Goal: Task Accomplishment & Management: Complete application form

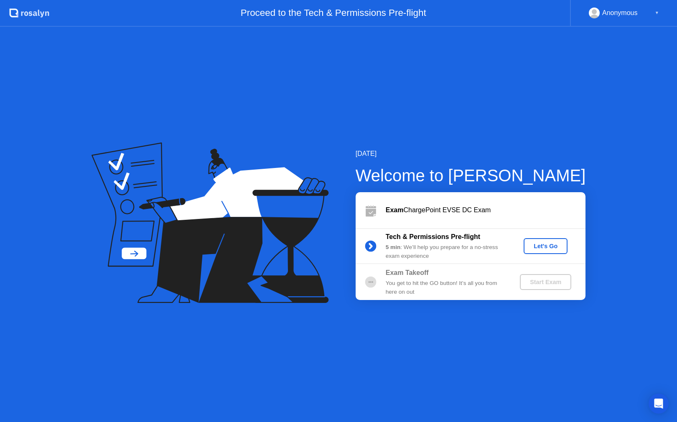
click at [541, 248] on div "Let's Go" at bounding box center [545, 246] width 37 height 7
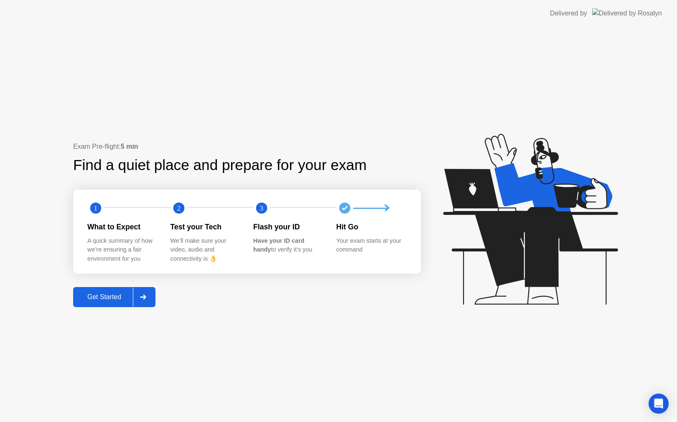
click at [105, 294] on div "Get Started" at bounding box center [104, 297] width 57 height 8
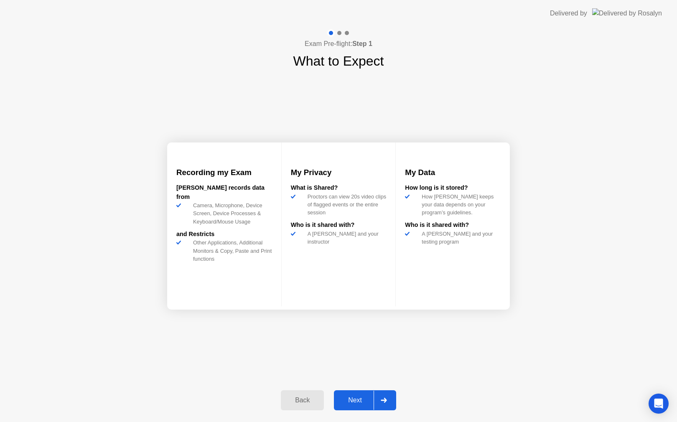
click at [362, 404] on div "Next" at bounding box center [355, 401] width 37 height 8
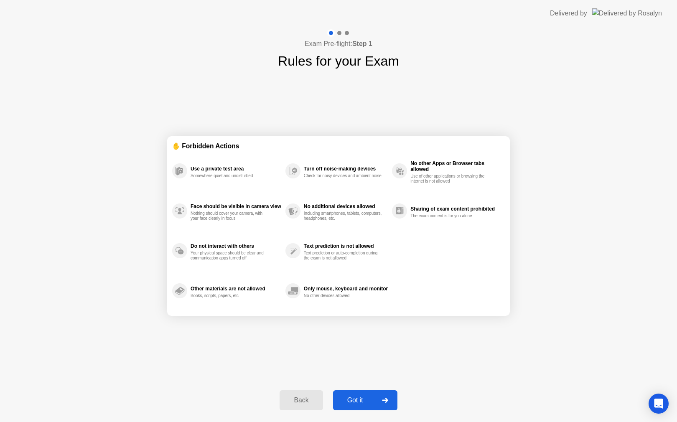
click at [362, 404] on div "Got it" at bounding box center [355, 401] width 39 height 8
select select "**********"
select select "*******"
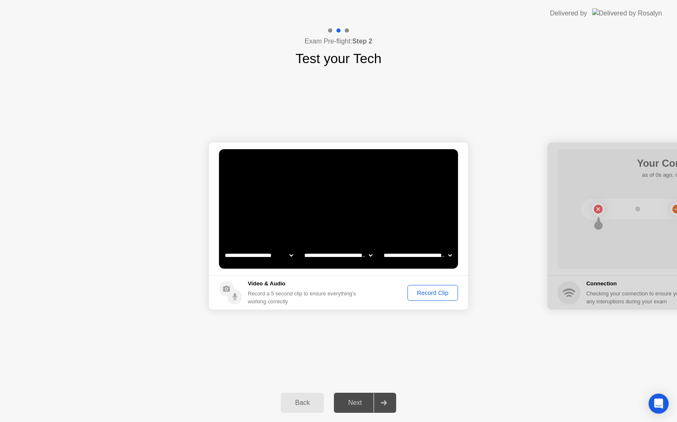
click at [436, 292] on div "Record Clip" at bounding box center [432, 293] width 45 height 7
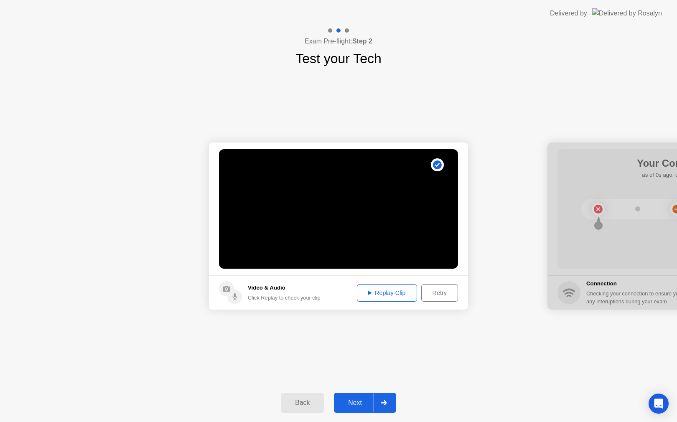
click at [366, 409] on button "Next" at bounding box center [365, 403] width 62 height 20
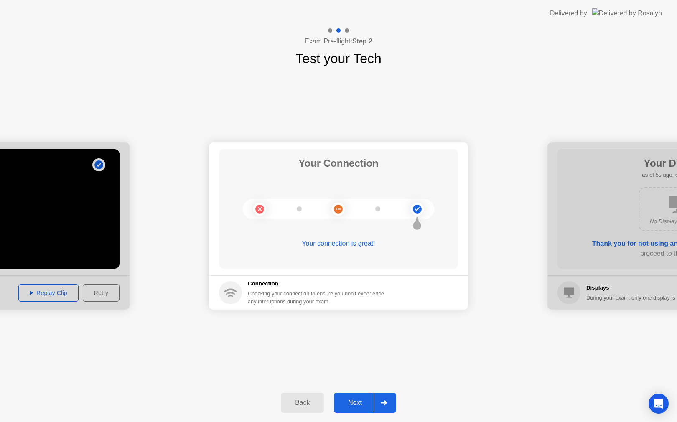
click at [351, 398] on button "Next" at bounding box center [365, 403] width 62 height 20
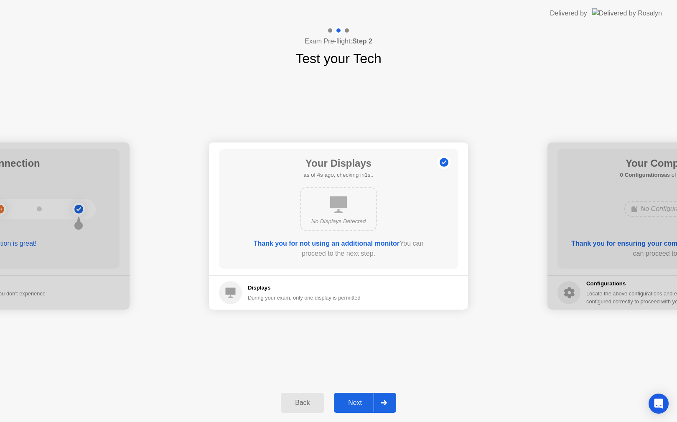
click at [357, 399] on div "Next" at bounding box center [355, 403] width 37 height 8
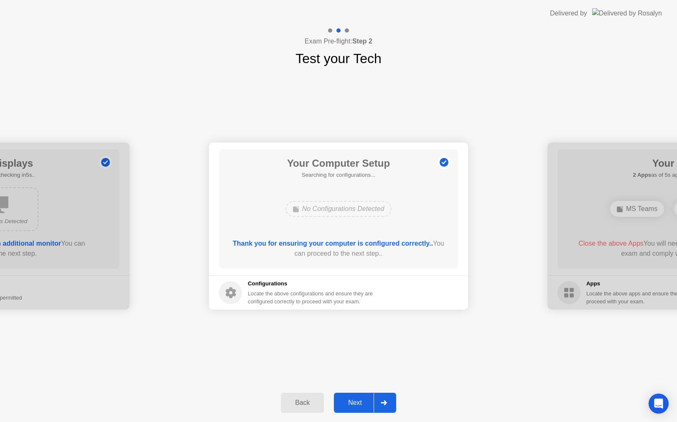
click at [359, 402] on div "Next" at bounding box center [355, 403] width 37 height 8
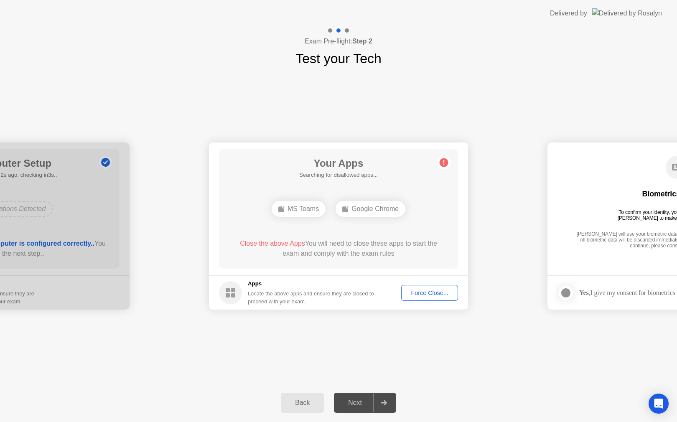
click at [423, 293] on div "Force Close..." at bounding box center [429, 293] width 51 height 7
click at [406, 294] on div "Force Close..." at bounding box center [429, 293] width 51 height 7
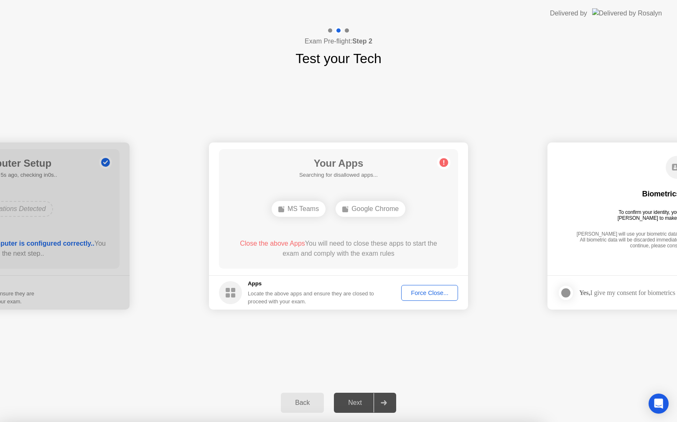
click at [404, 422] on div at bounding box center [338, 422] width 677 height 0
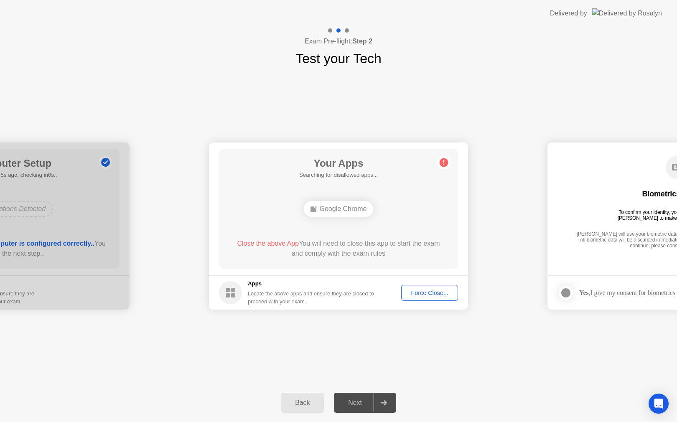
click at [418, 290] on div "Force Close..." at bounding box center [429, 293] width 51 height 7
click at [424, 296] on div "Force Close..." at bounding box center [429, 293] width 51 height 7
click at [353, 208] on div "Google Chrome" at bounding box center [339, 209] width 70 height 16
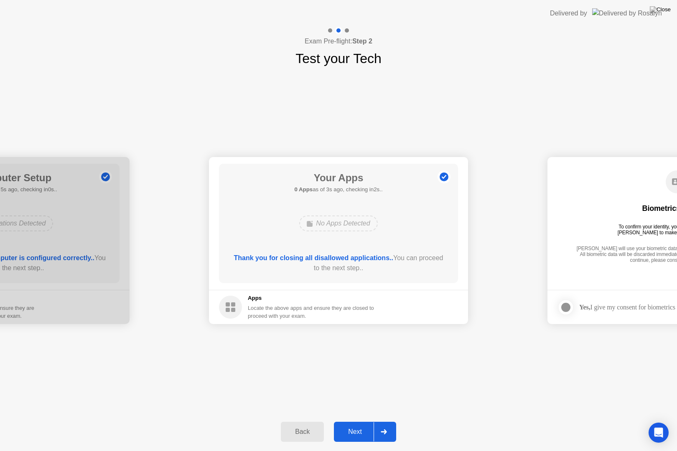
click at [364, 422] on button "Next" at bounding box center [365, 432] width 62 height 20
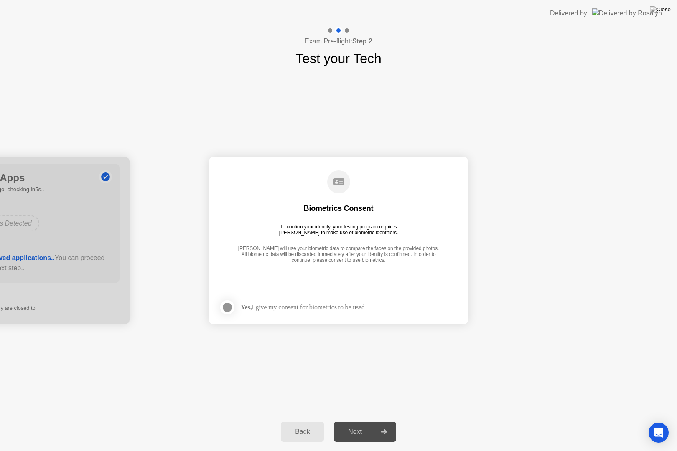
click at [224, 306] on div at bounding box center [227, 308] width 10 height 10
click at [342, 422] on button "Next" at bounding box center [365, 432] width 62 height 20
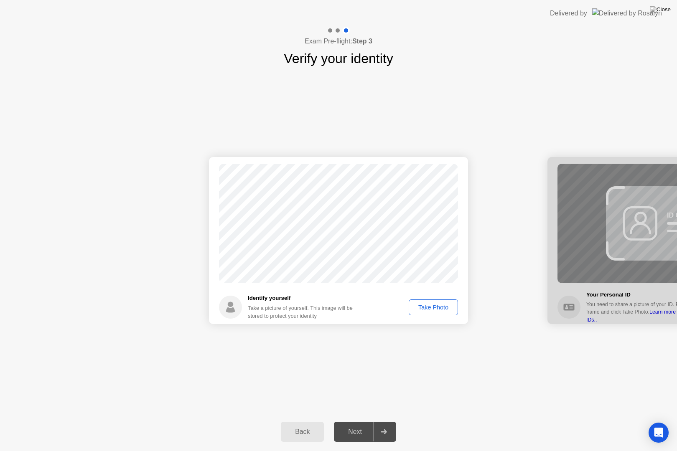
click at [436, 304] on div "Take Photo" at bounding box center [433, 307] width 43 height 7
click at [350, 422] on div "Next" at bounding box center [355, 432] width 37 height 8
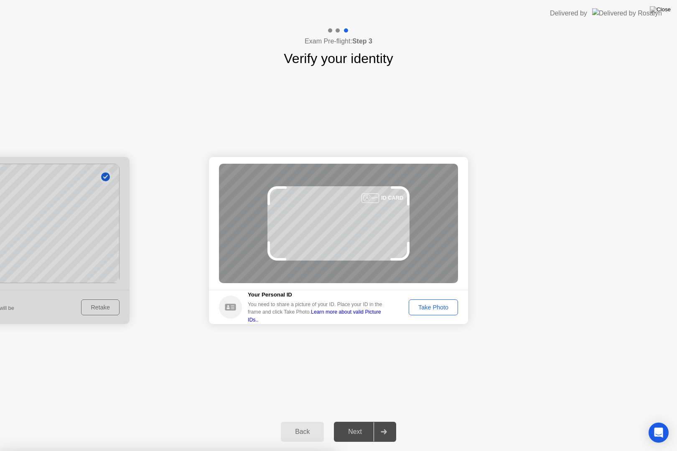
click at [352, 422] on div at bounding box center [338, 451] width 677 height 0
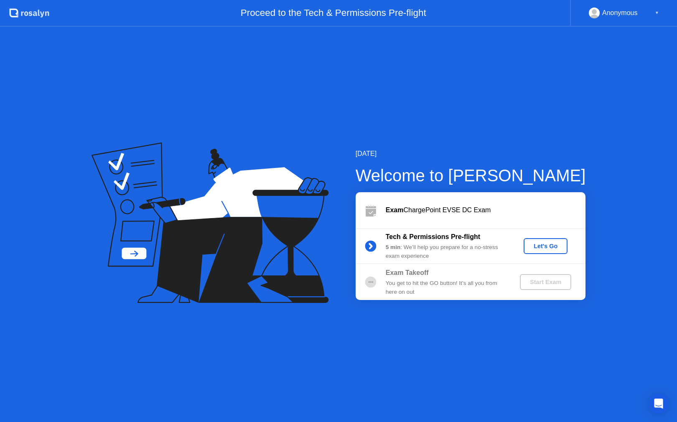
click at [537, 244] on div "Let's Go" at bounding box center [545, 246] width 37 height 7
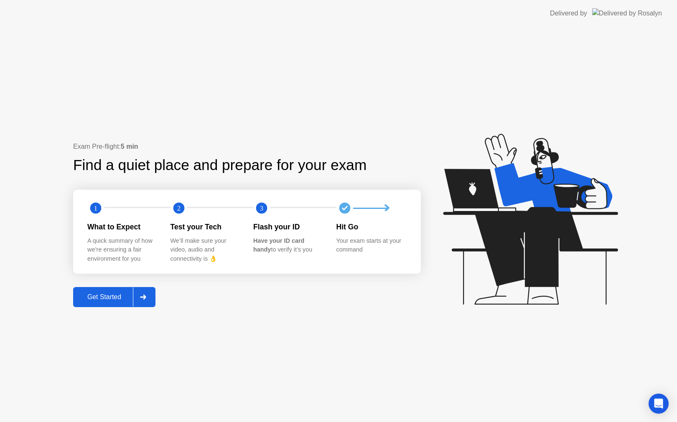
click at [116, 291] on button "Get Started" at bounding box center [114, 297] width 82 height 20
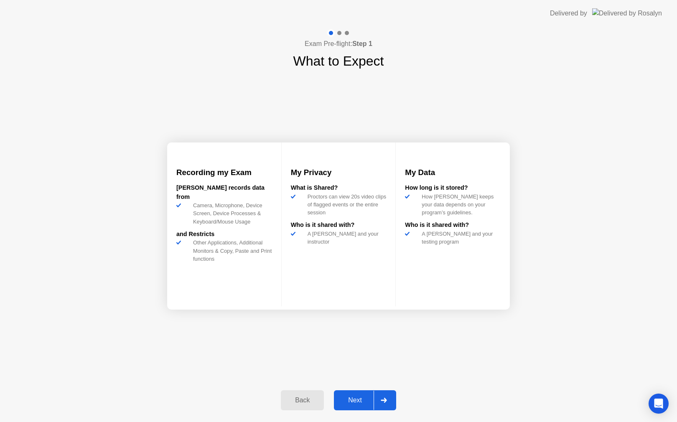
click at [361, 393] on button "Next" at bounding box center [365, 400] width 62 height 20
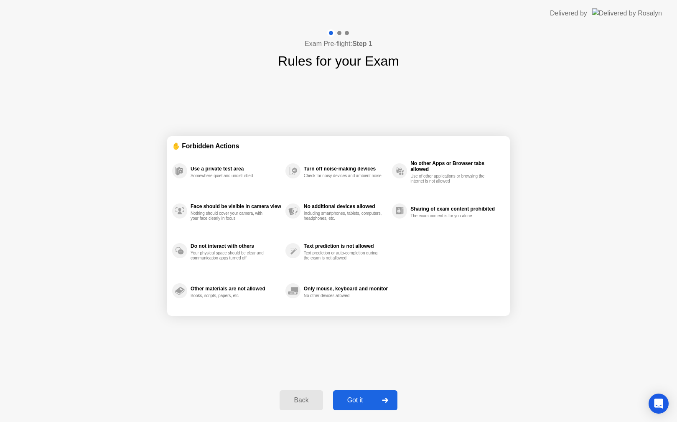
click at [361, 393] on button "Got it" at bounding box center [365, 400] width 64 height 20
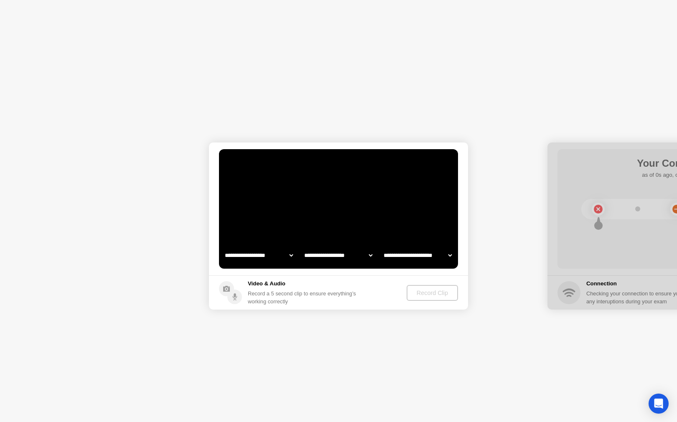
select select "**********"
select select "*******"
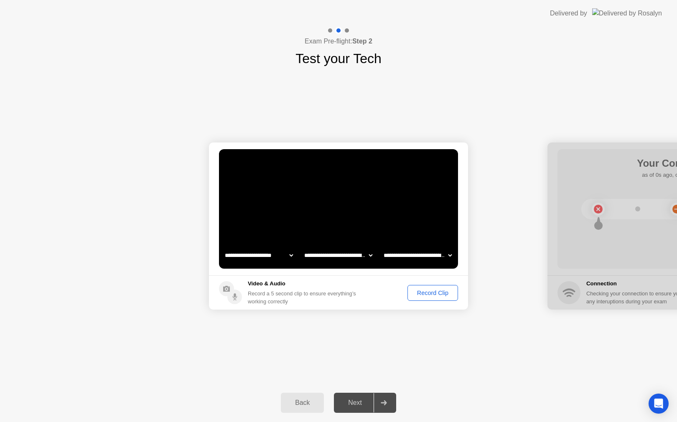
click at [423, 292] on div "Record Clip" at bounding box center [432, 293] width 45 height 7
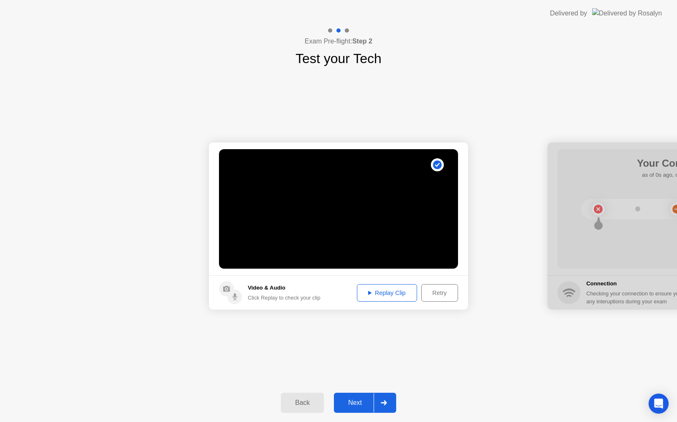
click at [354, 405] on div "Next" at bounding box center [355, 403] width 37 height 8
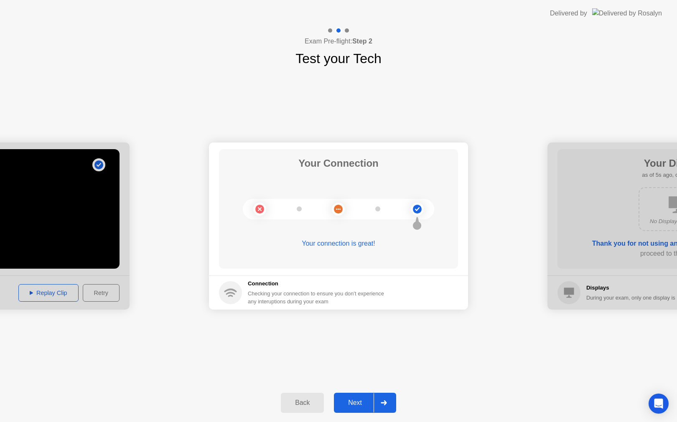
click at [366, 403] on div "Next" at bounding box center [355, 403] width 37 height 8
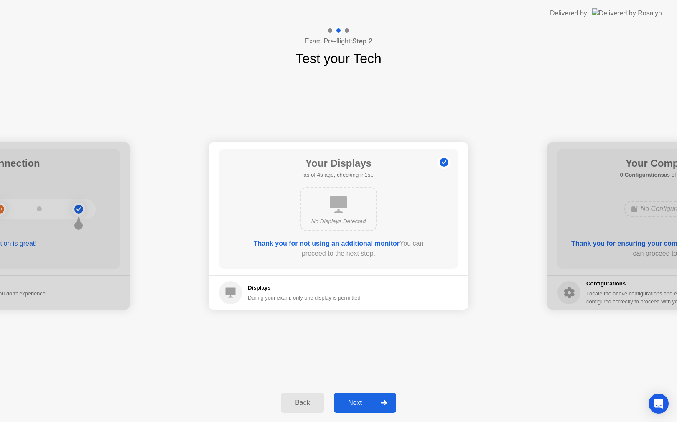
click at [366, 403] on div "Next" at bounding box center [355, 403] width 37 height 8
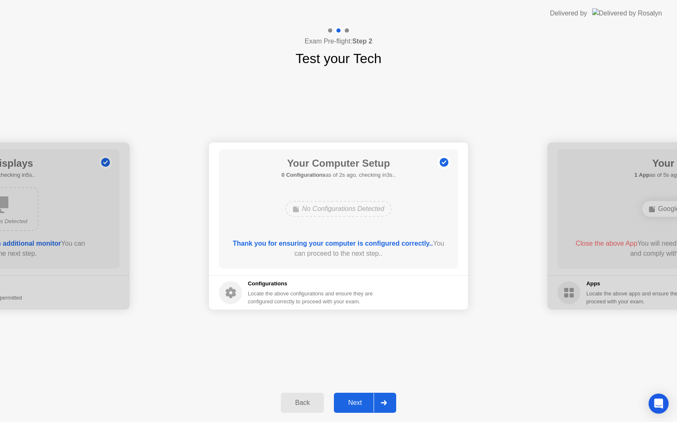
click at [366, 403] on div "Next" at bounding box center [355, 403] width 37 height 8
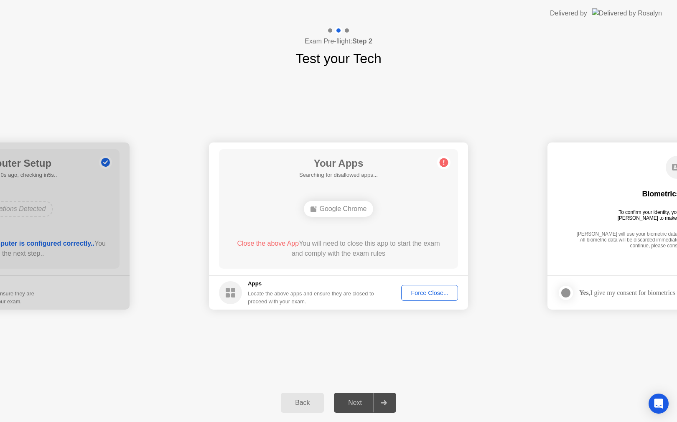
click at [414, 294] on div "Force Close..." at bounding box center [429, 293] width 51 height 7
click at [345, 210] on div "Google Chrome" at bounding box center [339, 209] width 70 height 16
click at [424, 288] on button "Force Close..." at bounding box center [429, 293] width 57 height 16
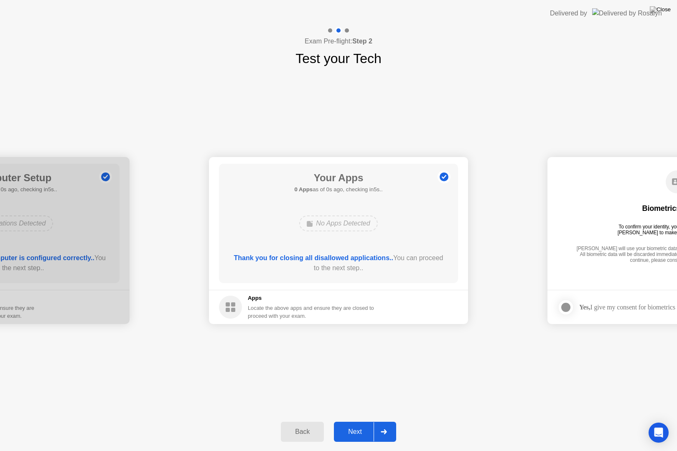
click at [334, 224] on div "No Apps Detected" at bounding box center [338, 224] width 78 height 16
click at [365, 422] on div "Next" at bounding box center [355, 432] width 37 height 8
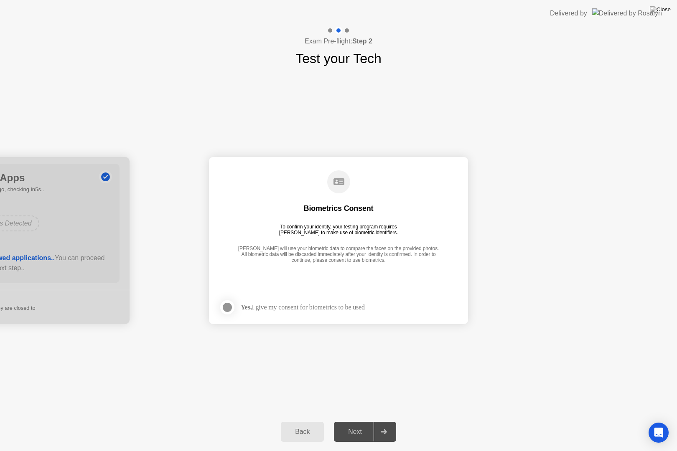
click at [225, 304] on div at bounding box center [227, 308] width 10 height 10
click at [351, 422] on div "Next" at bounding box center [355, 432] width 37 height 8
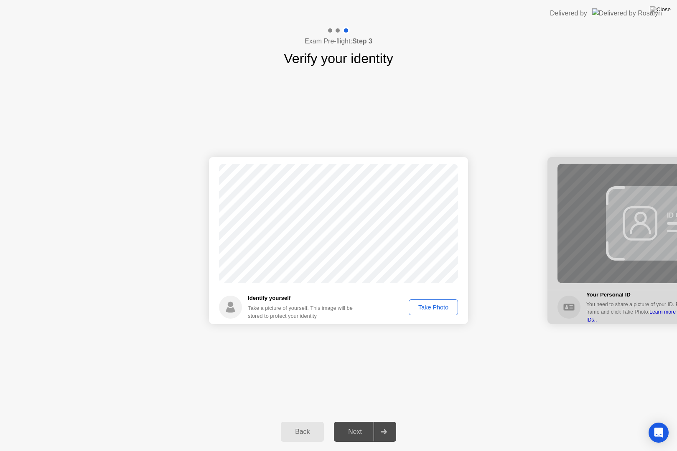
click at [435, 306] on div "Take Photo" at bounding box center [433, 307] width 43 height 7
click at [360, 422] on div "Next" at bounding box center [355, 432] width 37 height 8
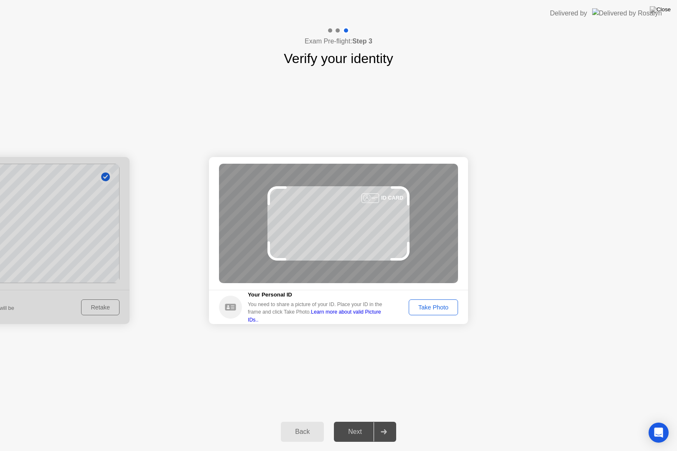
click at [426, 309] on div "Take Photo" at bounding box center [433, 307] width 43 height 7
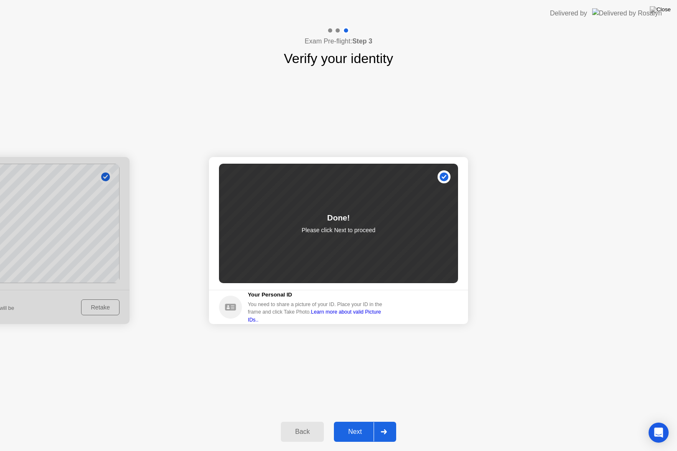
click at [363, 422] on div "Next" at bounding box center [355, 432] width 37 height 8
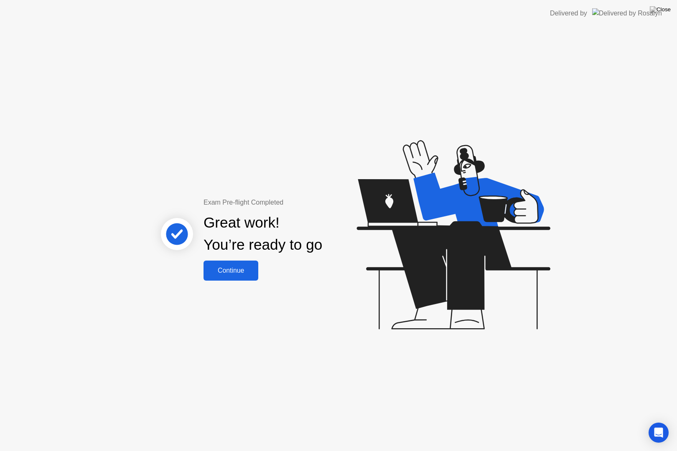
click at [224, 262] on button "Continue" at bounding box center [231, 271] width 55 height 20
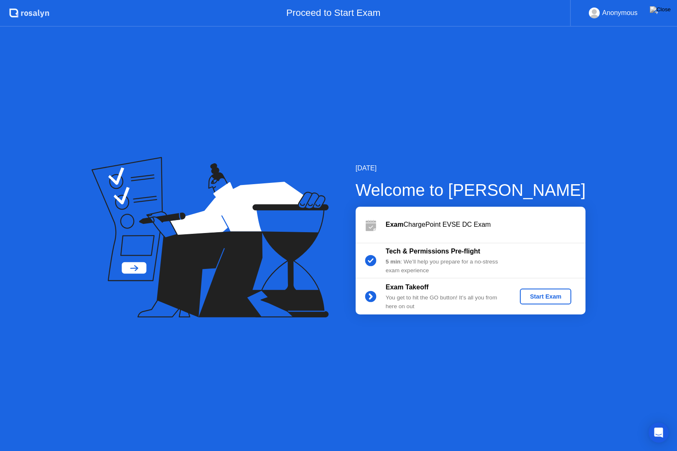
click at [534, 298] on div "Start Exam" at bounding box center [545, 296] width 45 height 7
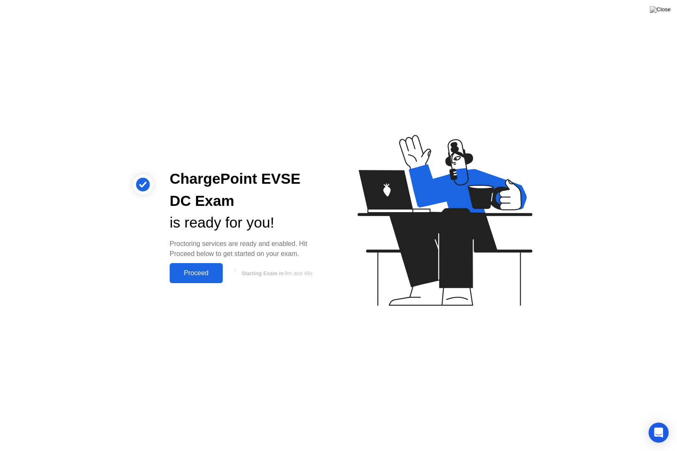
click at [199, 270] on div "Proceed" at bounding box center [196, 274] width 48 height 8
